Goal: Task Accomplishment & Management: Manage account settings

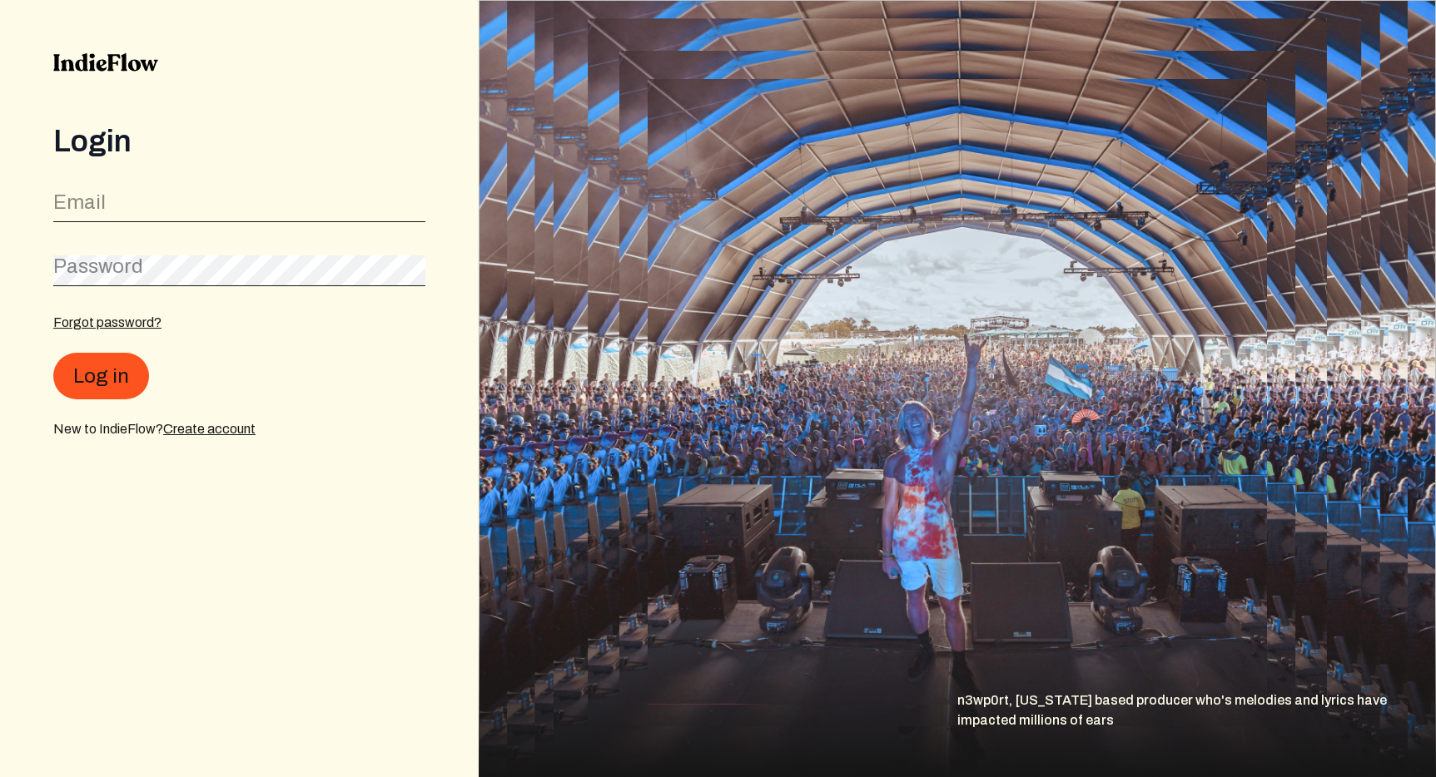
click at [92, 200] on label "Email" at bounding box center [79, 202] width 52 height 27
click at [92, 200] on input "email" at bounding box center [239, 207] width 372 height 32
click at [85, 208] on input "email" at bounding box center [239, 207] width 372 height 32
type input "[EMAIL_ADDRESS][DOMAIN_NAME]"
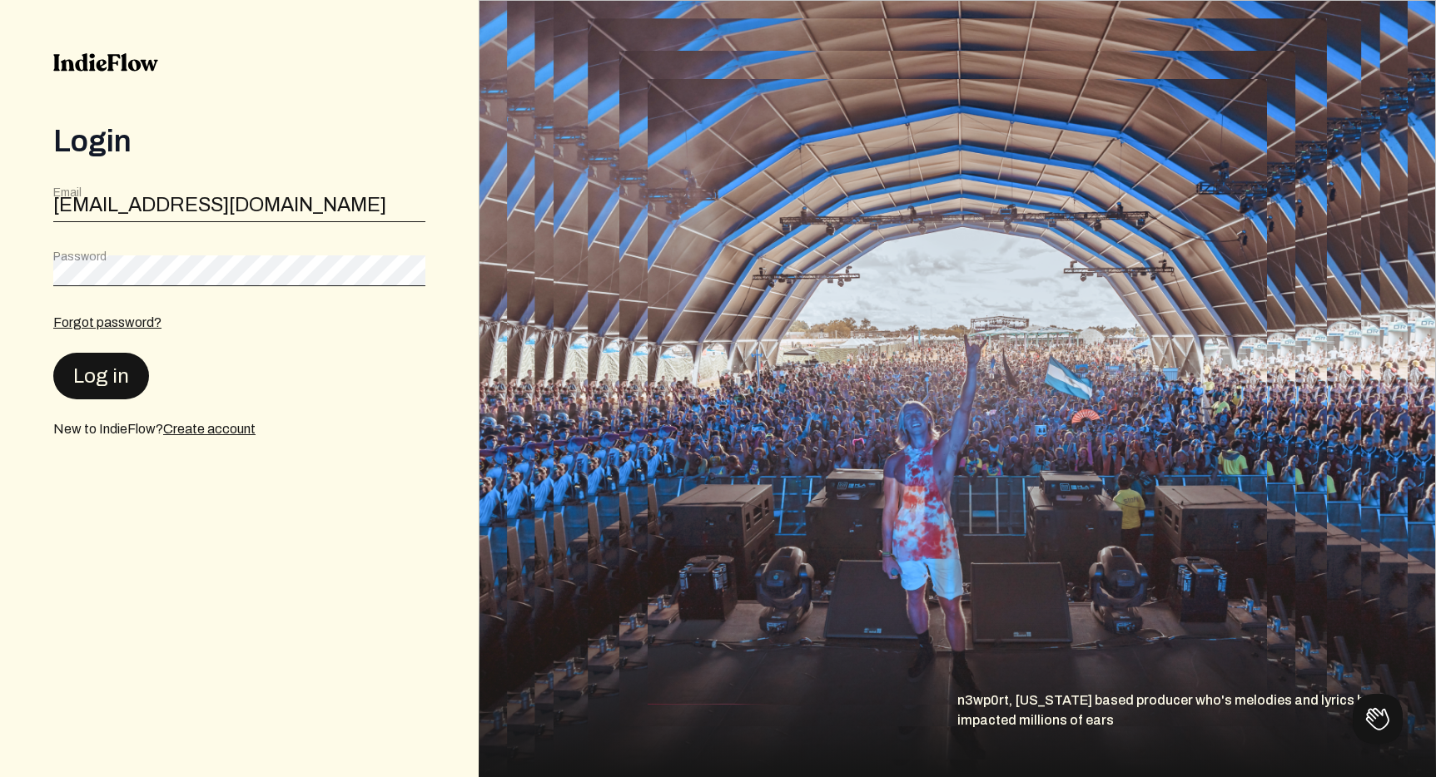
click at [87, 380] on button "Log in" at bounding box center [101, 376] width 96 height 47
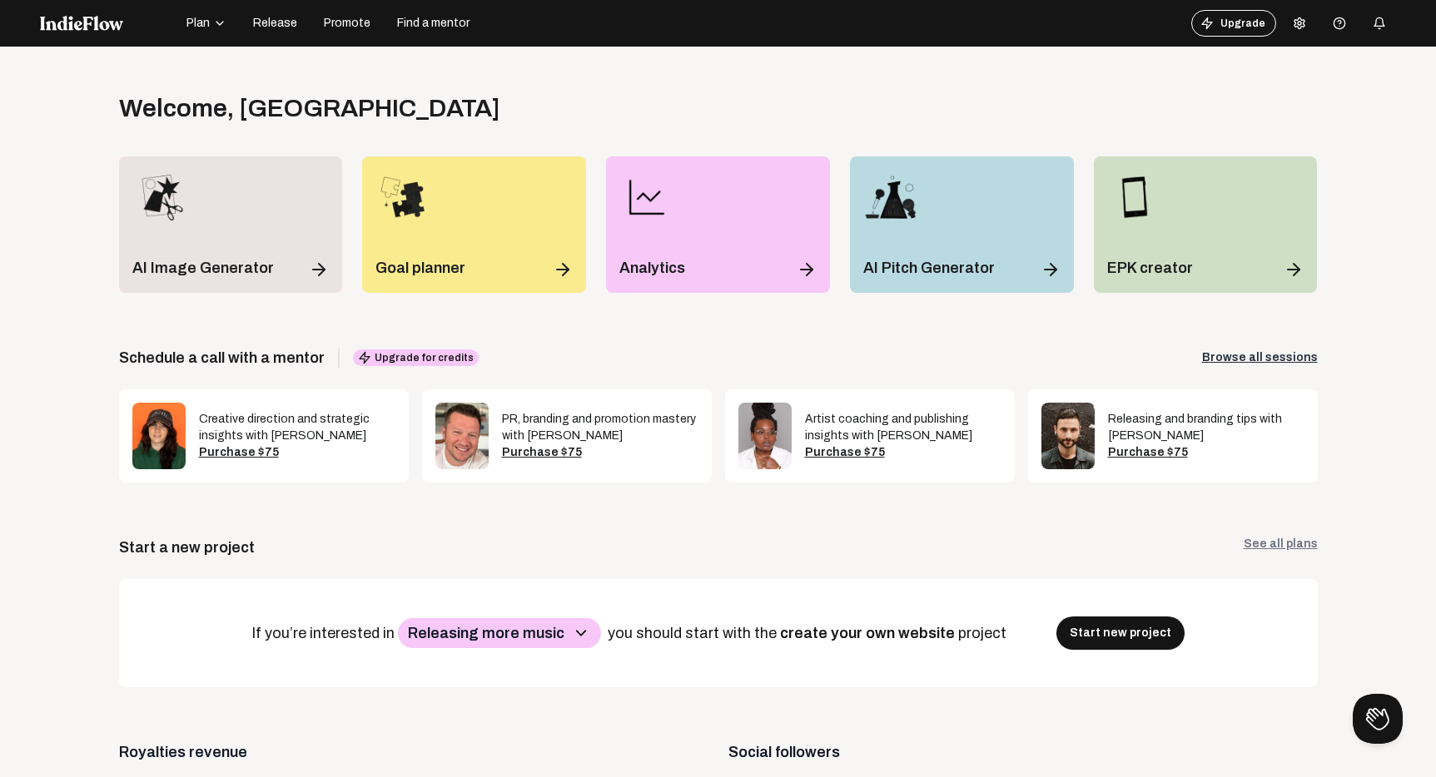
click at [1293, 23] on icon at bounding box center [1299, 23] width 13 height 13
click at [1321, 126] on link "Payment Settings" at bounding box center [1337, 129] width 120 height 22
